Goal: Task Accomplishment & Management: Manage account settings

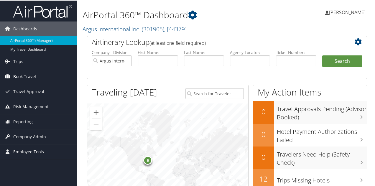
click at [31, 76] on span "Book Travel" at bounding box center [24, 76] width 23 height 15
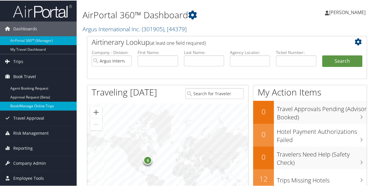
click at [23, 106] on link "Book/Manage Online Trips" at bounding box center [38, 105] width 77 height 9
click at [22, 104] on link "Book/Manage Online Trips" at bounding box center [38, 105] width 77 height 9
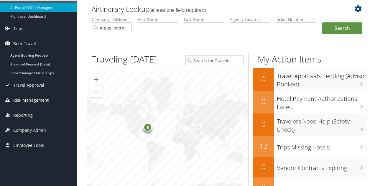
scroll to position [88, 0]
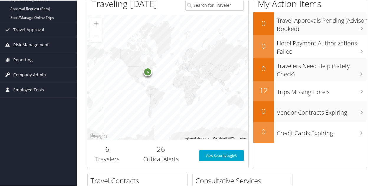
click at [37, 77] on span "Company Admin" at bounding box center [29, 74] width 33 height 15
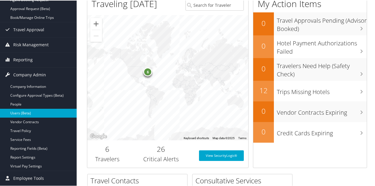
click at [24, 113] on link "Users (Beta)" at bounding box center [38, 112] width 77 height 9
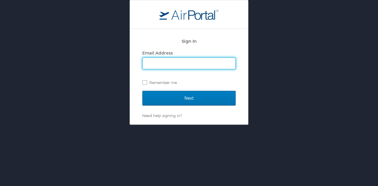
type input "[PERSON_NAME][EMAIL_ADDRESS][PERSON_NAME][DOMAIN_NAME]"
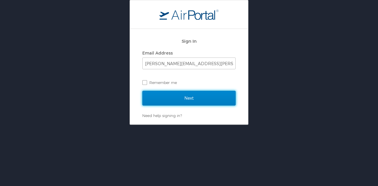
click at [193, 97] on input "Next" at bounding box center [188, 98] width 93 height 15
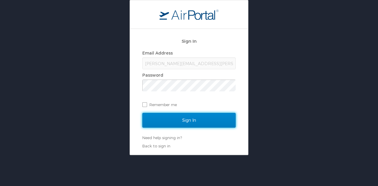
click at [186, 119] on input "Sign In" at bounding box center [188, 120] width 93 height 15
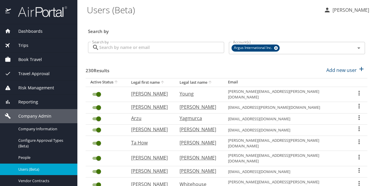
click at [146, 49] on input "Search by" at bounding box center [161, 47] width 125 height 11
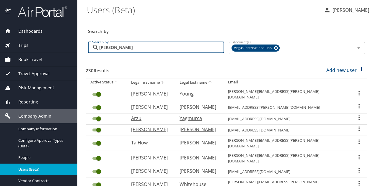
type input "[PERSON_NAME]"
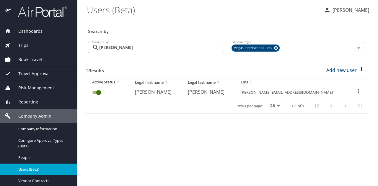
click at [355, 90] on icon "User Search Table" at bounding box center [357, 91] width 7 height 7
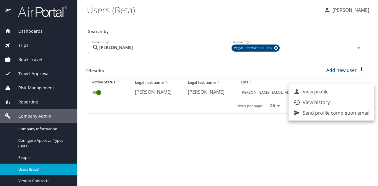
click at [331, 93] on li "View profile" at bounding box center [331, 91] width 86 height 11
select select "US"
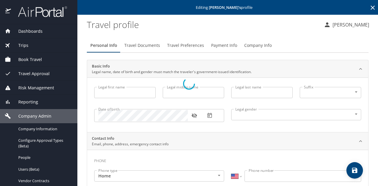
type input "[PERSON_NAME]"
type input "[DEMOGRAPHIC_DATA]"
type input "[PERSON_NAME]"
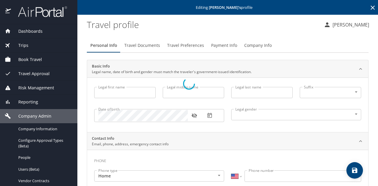
type input "[PERSON_NAME]"
type input "[PHONE_NUMBER]"
select select "US"
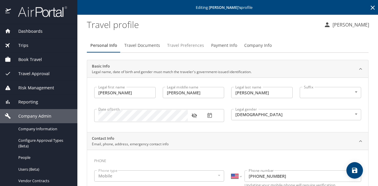
click at [180, 44] on span "Travel Preferences" at bounding box center [185, 45] width 37 height 7
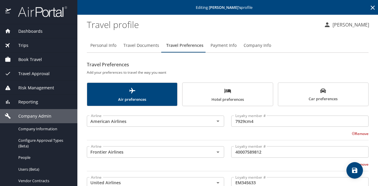
click at [146, 45] on span "Travel Documents" at bounding box center [141, 45] width 36 height 7
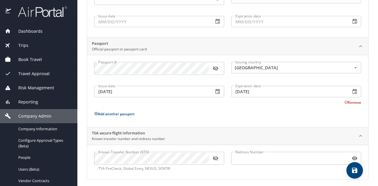
scroll to position [97, 0]
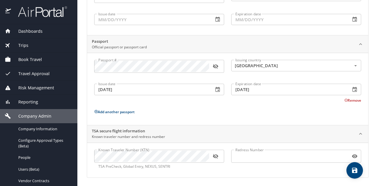
click at [213, 154] on icon "button" at bounding box center [215, 156] width 6 height 6
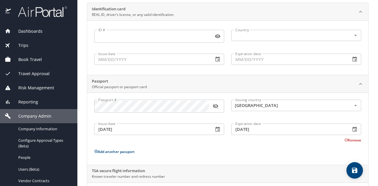
scroll to position [0, 0]
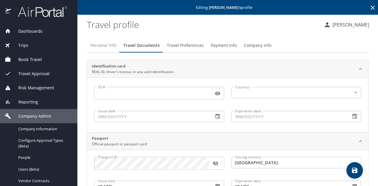
click at [109, 46] on span "Personal Info" at bounding box center [103, 45] width 26 height 7
select select "US"
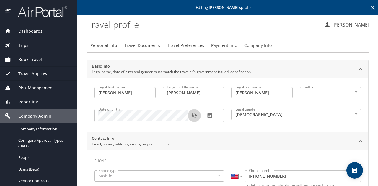
click at [195, 118] on icon "button" at bounding box center [194, 116] width 6 height 6
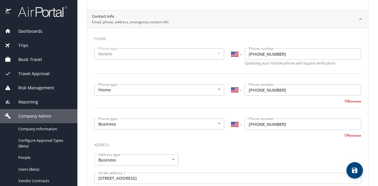
scroll to position [29, 0]
